Goal: Information Seeking & Learning: Find specific page/section

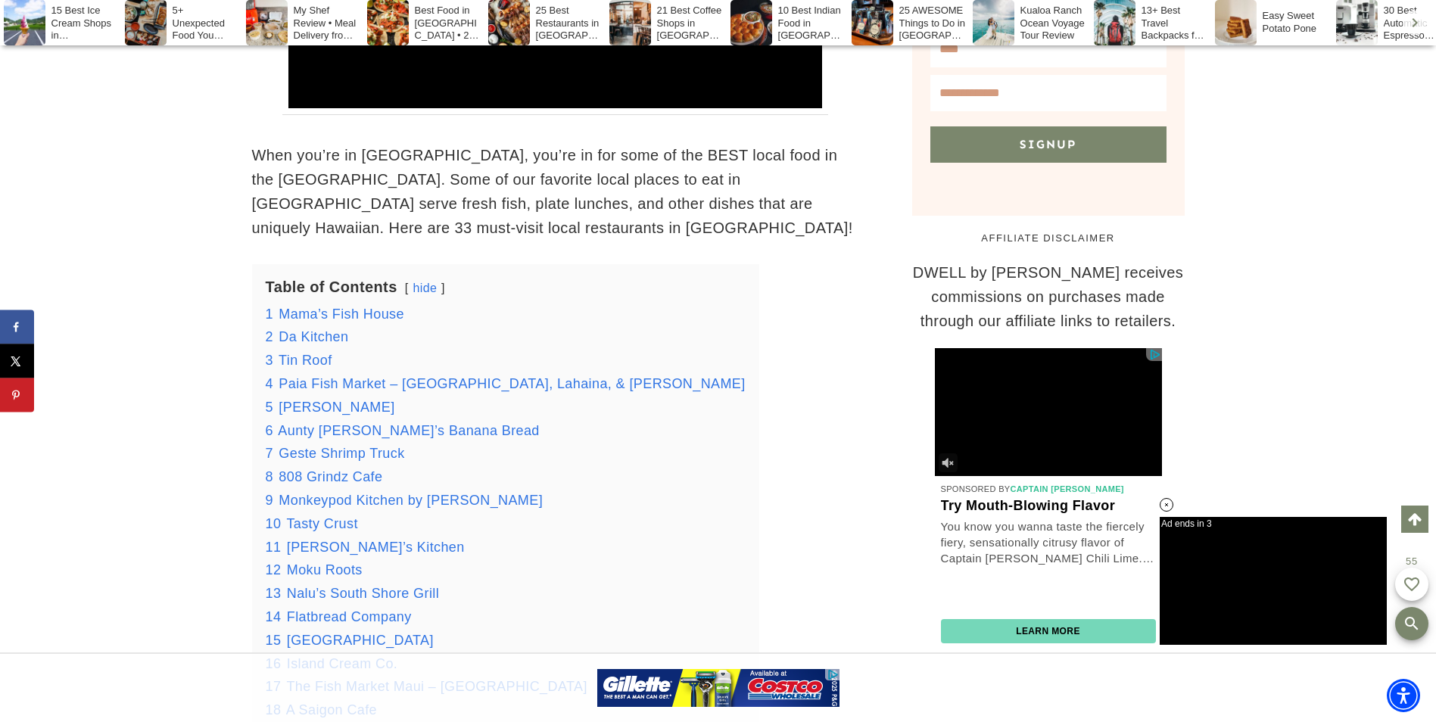
click at [311, 353] on span "Tin Roof" at bounding box center [306, 360] width 54 height 15
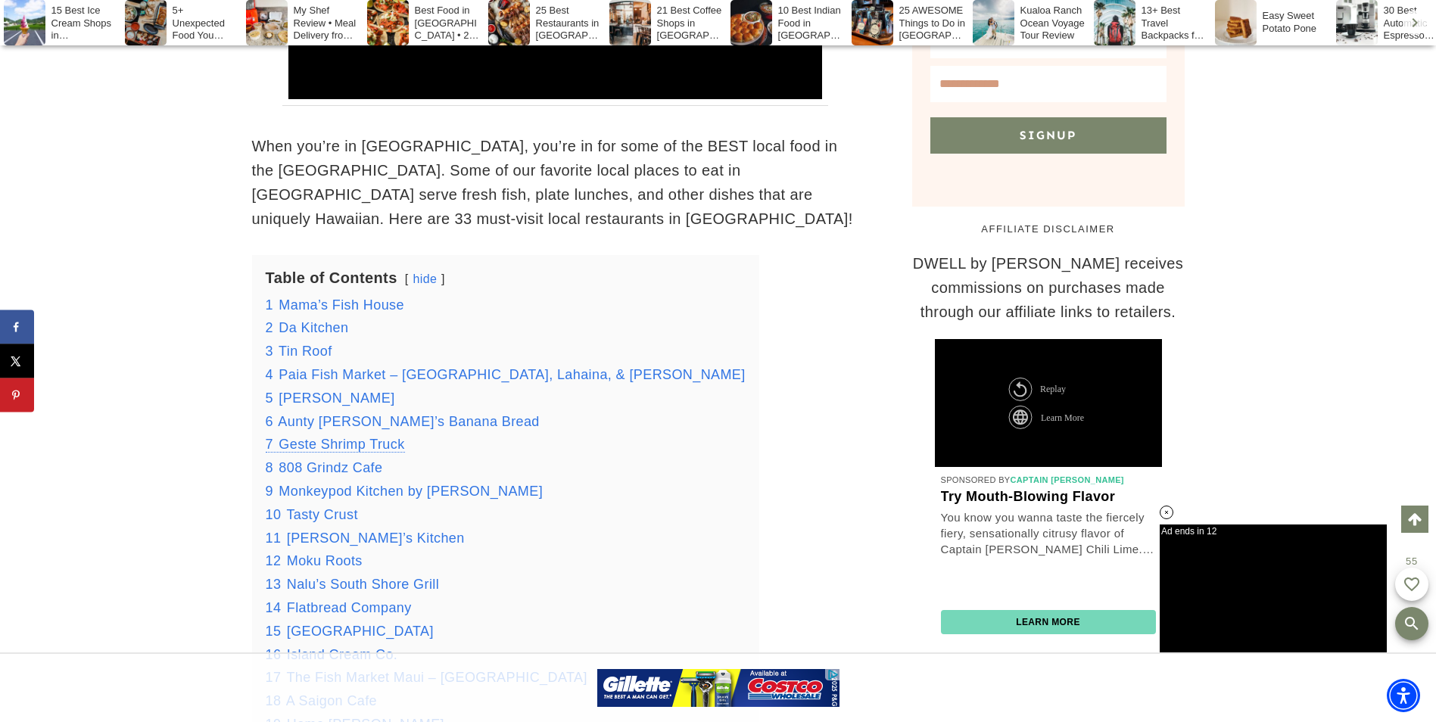
click at [393, 414] on span "Aunty [PERSON_NAME]’s Banana Bread" at bounding box center [408, 421] width 261 height 15
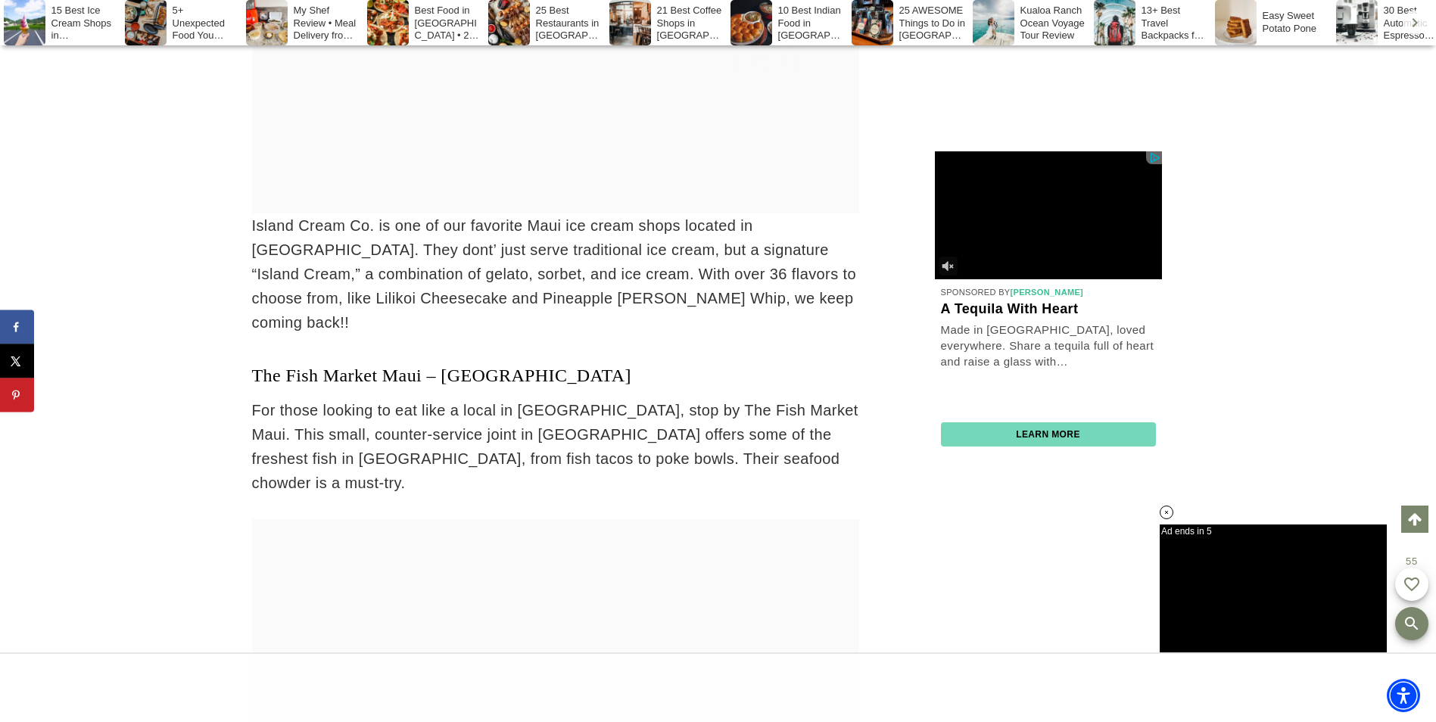
scroll to position [21244, 0]
